Goal: Transaction & Acquisition: Purchase product/service

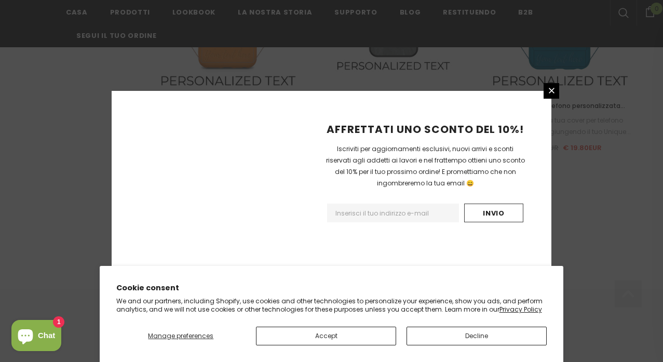
scroll to position [1301, 0]
